Goal: Use online tool/utility: Utilize a website feature to perform a specific function

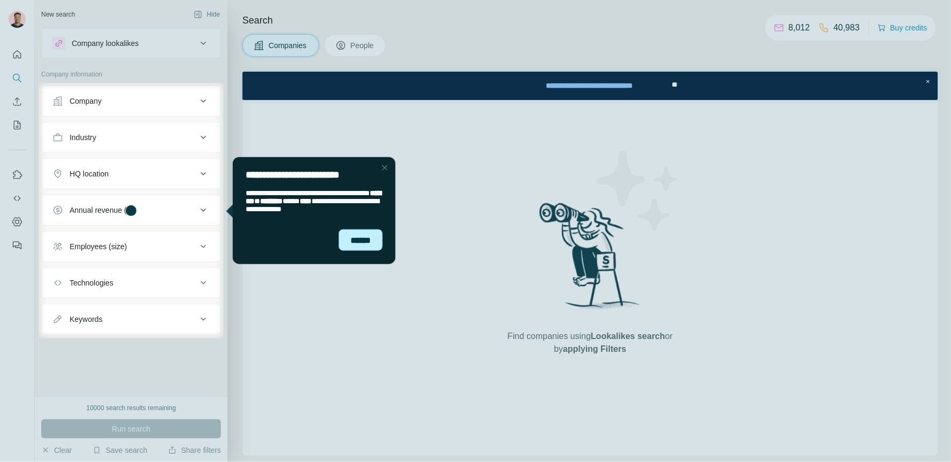
click at [375, 246] on div "******" at bounding box center [360, 239] width 44 height 21
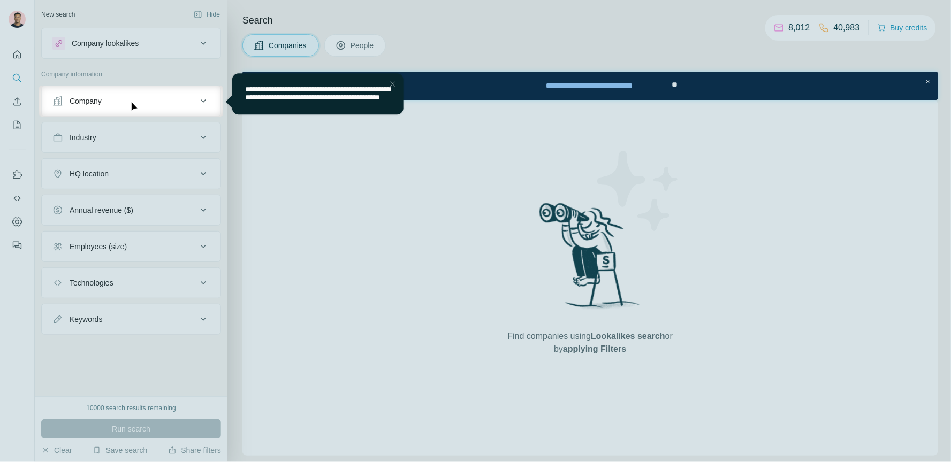
click at [390, 78] on div "Close Step" at bounding box center [392, 84] width 13 height 13
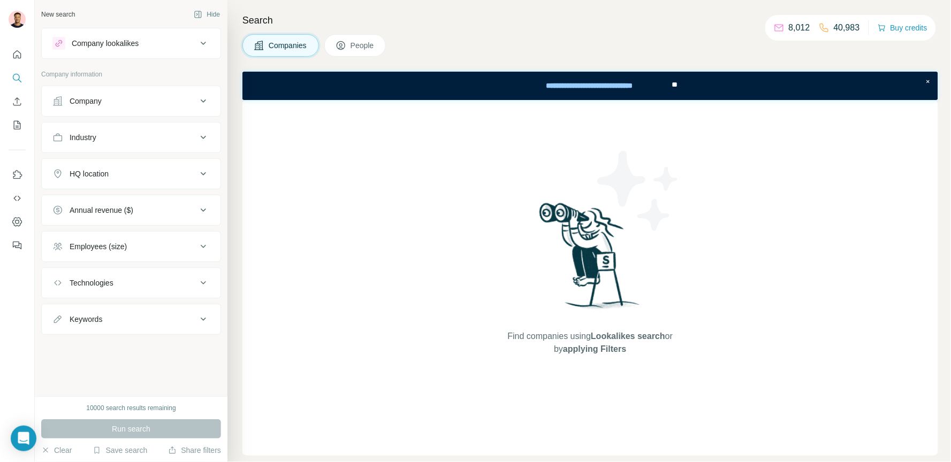
click at [22, 108] on button "Enrich CSV" at bounding box center [17, 101] width 17 height 19
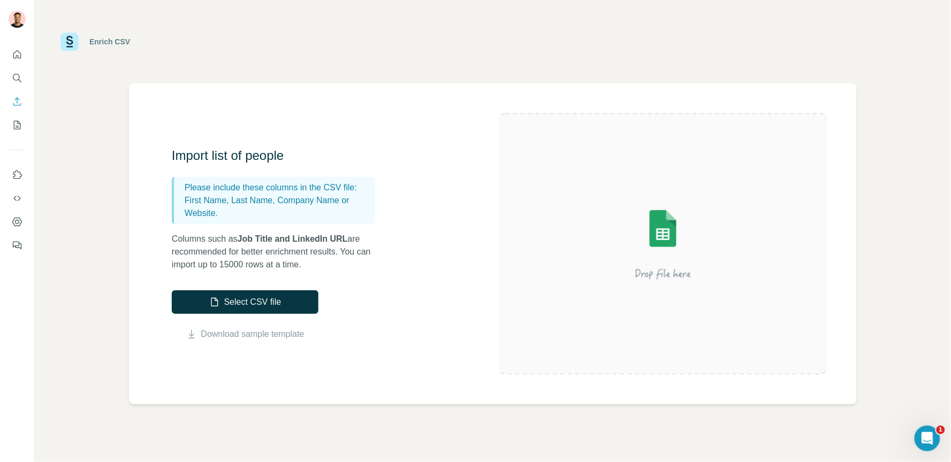
click at [212, 214] on p "First Name, Last Name, Company Name or Website." at bounding box center [278, 207] width 186 height 26
click at [238, 197] on p "First Name, Last Name, Company Name or Website." at bounding box center [278, 207] width 186 height 26
click at [279, 198] on p "First Name, Last Name, Company Name or Website." at bounding box center [278, 207] width 186 height 26
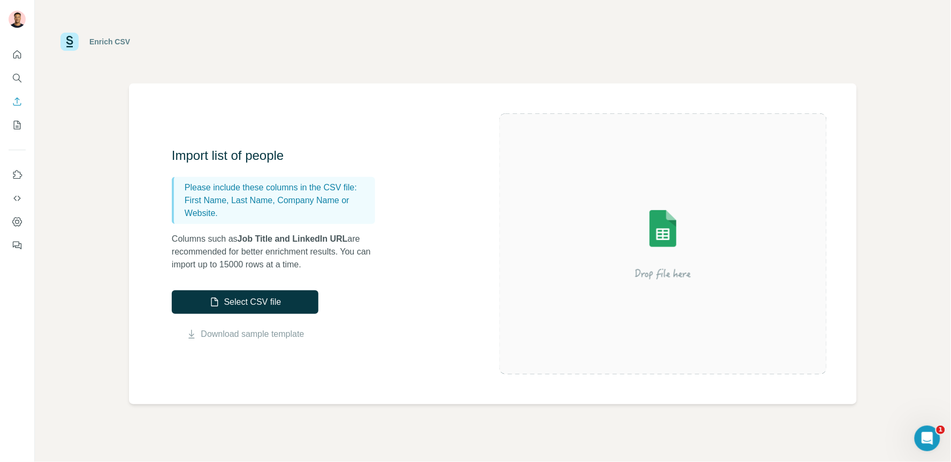
click at [243, 219] on p "First Name, Last Name, Company Name or Website." at bounding box center [278, 207] width 186 height 26
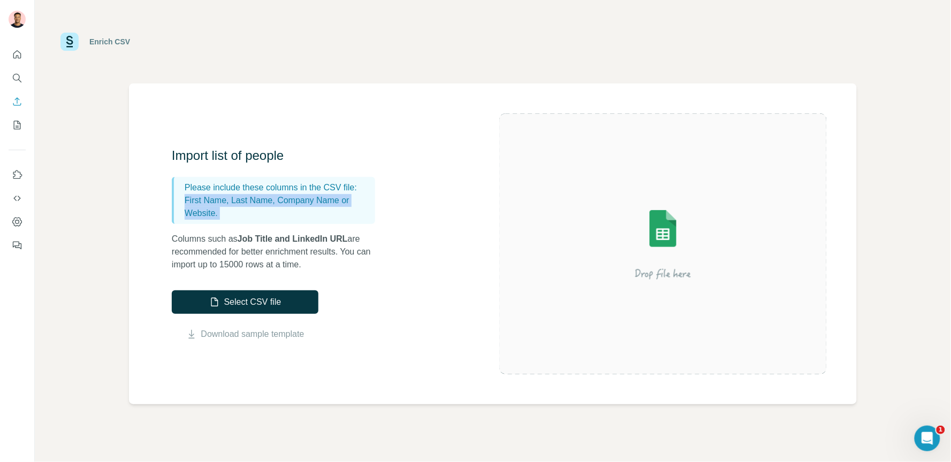
click at [243, 219] on p "First Name, Last Name, Company Name or Website." at bounding box center [278, 207] width 186 height 26
click at [237, 211] on p "First Name, Last Name, Company Name or Website." at bounding box center [278, 207] width 186 height 26
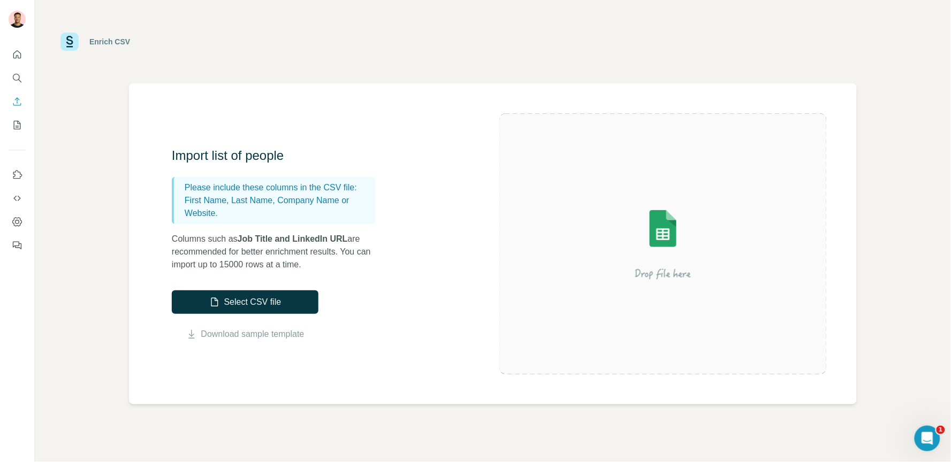
click at [237, 211] on p "First Name, Last Name, Company Name or Website." at bounding box center [278, 207] width 186 height 26
drag, startPoint x: 181, startPoint y: 190, endPoint x: 280, endPoint y: 218, distance: 103.3
click at [280, 218] on div "Please include these columns in the CSV file: First Name, Last Name, Company Na…" at bounding box center [273, 200] width 203 height 47
click at [330, 217] on p "First Name, Last Name, Company Name or Website." at bounding box center [278, 207] width 186 height 26
click at [181, 64] on div "Enrich CSV" at bounding box center [493, 41] width 916 height 83
